Goal: Information Seeking & Learning: Check status

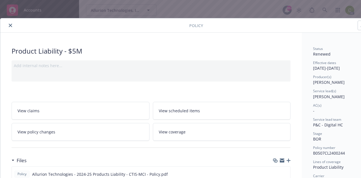
click at [11, 24] on icon "close" at bounding box center [10, 25] width 3 height 3
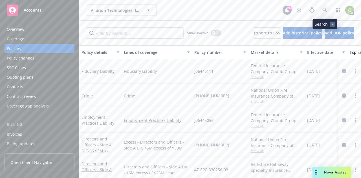
click at [324, 12] on icon at bounding box center [324, 10] width 5 height 5
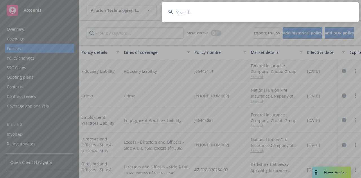
click at [224, 17] on input at bounding box center [260, 12] width 197 height 20
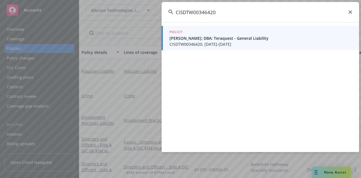
type input "CISDTW00346420"
click at [215, 44] on span "CISDTW00346420, [DATE]-[DATE]" at bounding box center [260, 44] width 183 height 6
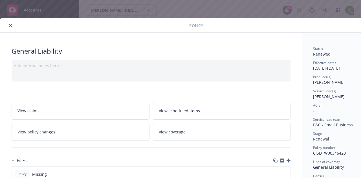
click at [13, 25] on button "close" at bounding box center [10, 25] width 7 height 7
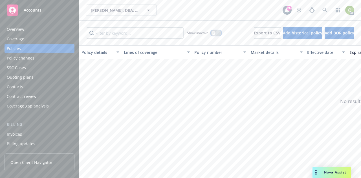
click at [212, 33] on icon "button" at bounding box center [213, 33] width 2 height 2
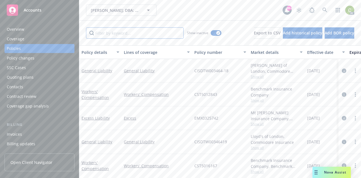
click at [126, 33] on input "Filter by keyword..." at bounding box center [135, 32] width 98 height 11
type input "general"
